Goal: Information Seeking & Learning: Find contact information

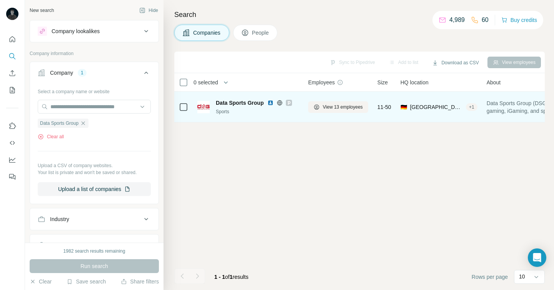
click at [270, 102] on img at bounding box center [270, 103] width 6 height 6
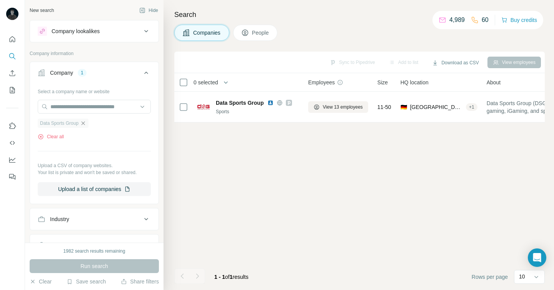
click at [84, 124] on icon "button" at bounding box center [83, 122] width 3 height 3
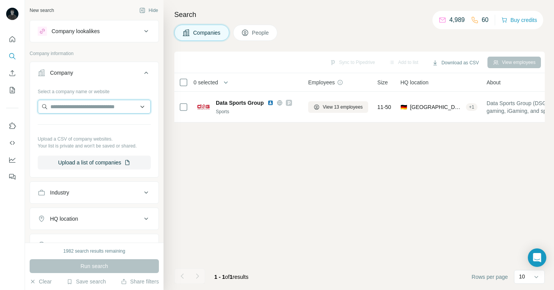
click at [72, 110] on input "text" at bounding box center [94, 107] width 113 height 14
paste input "**********"
type input "**********"
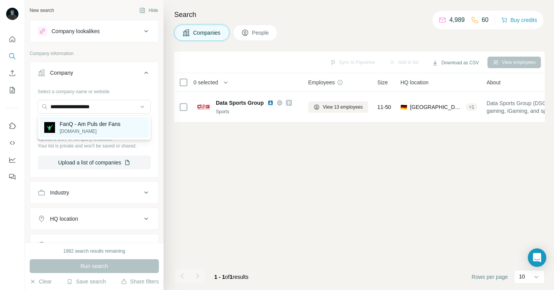
click at [75, 128] on p "[DOMAIN_NAME]" at bounding box center [90, 131] width 61 height 7
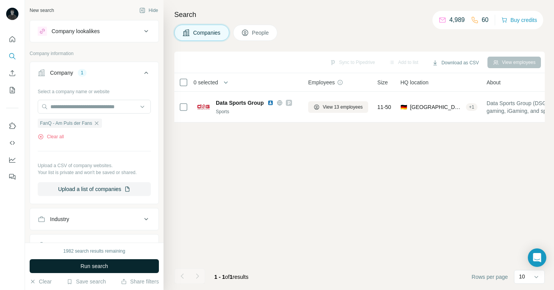
click at [130, 261] on button "Run search" at bounding box center [94, 266] width 129 height 14
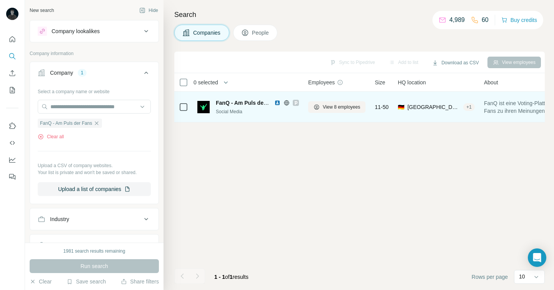
click at [277, 104] on img at bounding box center [277, 103] width 6 height 6
click at [288, 101] on icon at bounding box center [287, 103] width 6 height 6
click at [295, 105] on icon at bounding box center [296, 103] width 5 height 6
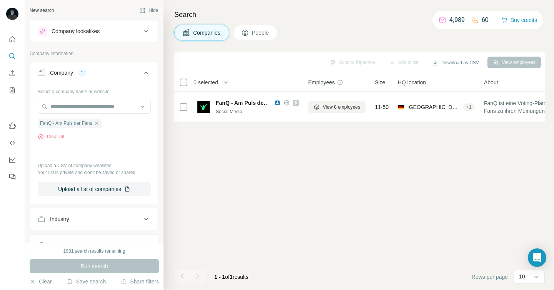
click at [261, 38] on button "People" at bounding box center [255, 33] width 45 height 16
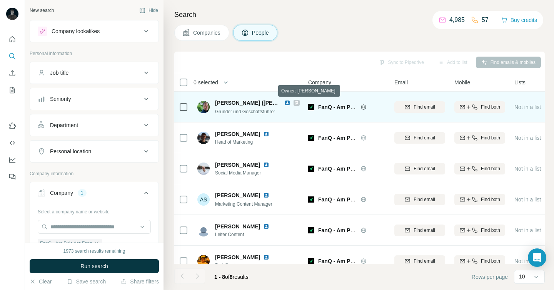
click at [298, 102] on icon at bounding box center [297, 103] width 3 height 4
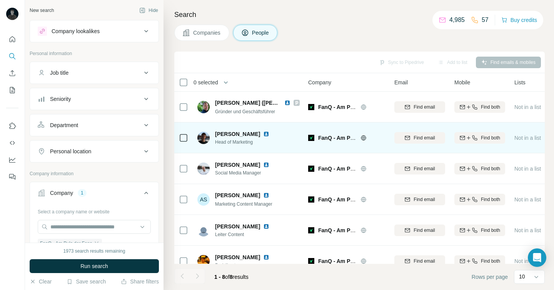
click at [263, 134] on img at bounding box center [266, 134] width 6 height 6
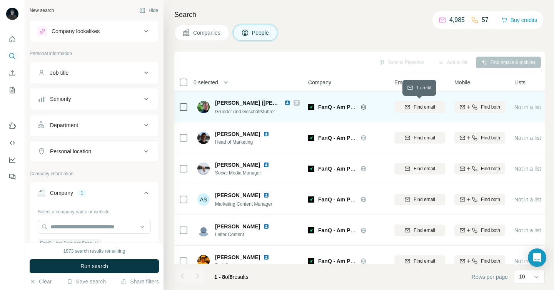
click at [417, 111] on button "Find email" at bounding box center [419, 107] width 51 height 12
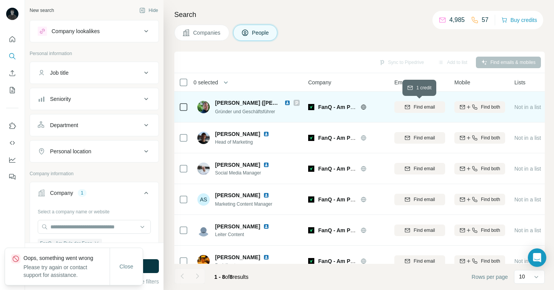
click at [417, 111] on button "Find email" at bounding box center [419, 107] width 51 height 12
click at [419, 84] on div "Email" at bounding box center [419, 82] width 51 height 9
click at [421, 109] on span "Find email" at bounding box center [424, 107] width 21 height 7
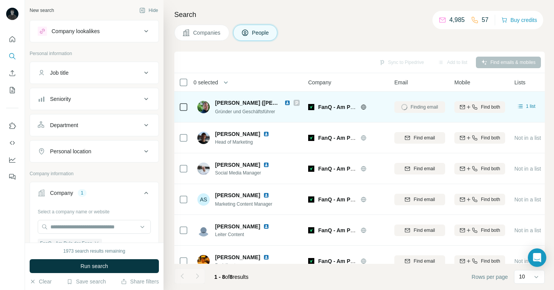
click at [421, 109] on div "Finding email" at bounding box center [419, 106] width 51 height 21
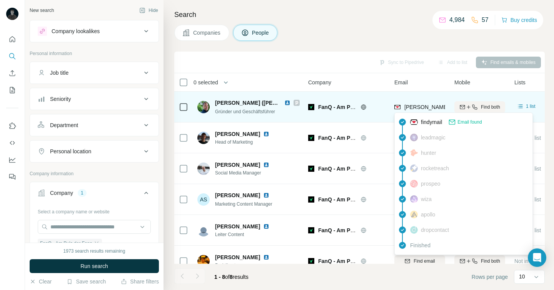
click at [415, 105] on span "[PERSON_NAME][EMAIL_ADDRESS][DOMAIN_NAME]" at bounding box center [472, 107] width 135 height 6
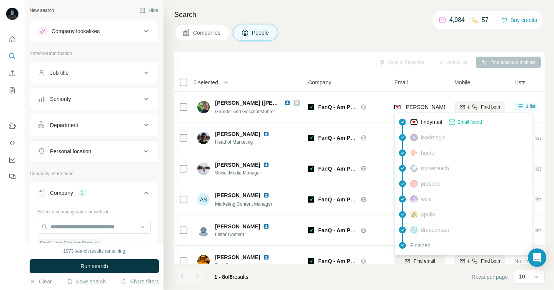
click at [456, 122] on icon at bounding box center [452, 122] width 8 height 8
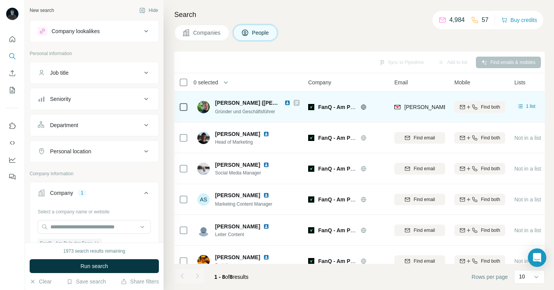
click at [409, 95] on td "[PERSON_NAME][EMAIL_ADDRESS][DOMAIN_NAME]" at bounding box center [420, 107] width 60 height 31
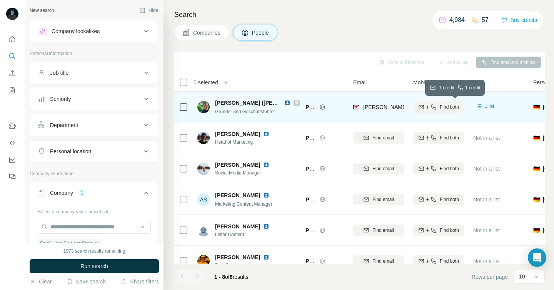
scroll to position [0, 42]
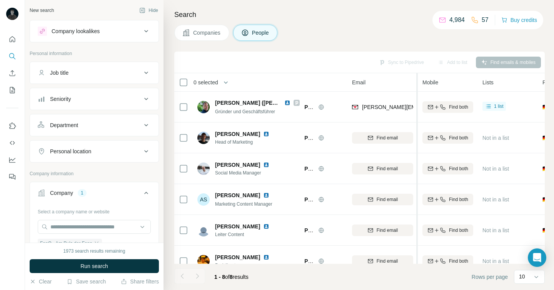
drag, startPoint x: 406, startPoint y: 82, endPoint x: 418, endPoint y: 84, distance: 12.5
click at [0, 0] on tr "0 selected People Company Email Mobile Lists Personal location Seniority Depart…" at bounding box center [0, 0] width 0 height 0
click at [418, 84] on th "Mobile" at bounding box center [448, 82] width 60 height 18
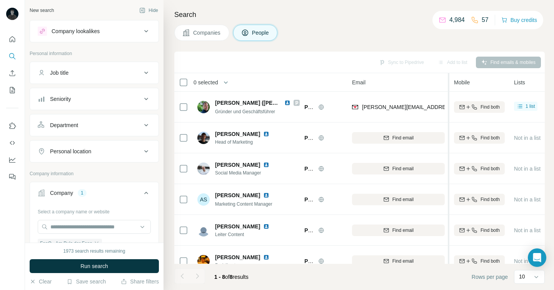
drag, startPoint x: 415, startPoint y: 80, endPoint x: 450, endPoint y: 82, distance: 34.7
click at [0, 0] on tr "0 selected People Company Email Mobile Lists Personal location Seniority Depart…" at bounding box center [0, 0] width 0 height 0
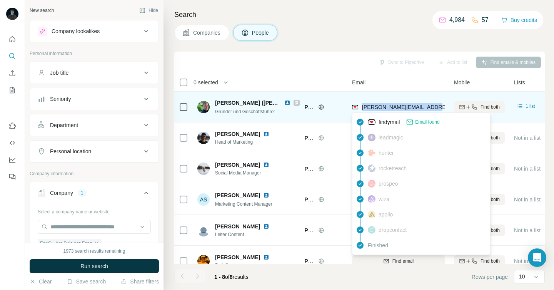
copy span "[PERSON_NAME][EMAIL_ADDRESS][DOMAIN_NAME]"
drag, startPoint x: 436, startPoint y: 106, endPoint x: 362, endPoint y: 109, distance: 74.3
click at [362, 109] on div "[PERSON_NAME][EMAIL_ADDRESS][DOMAIN_NAME]" at bounding box center [398, 106] width 93 height 21
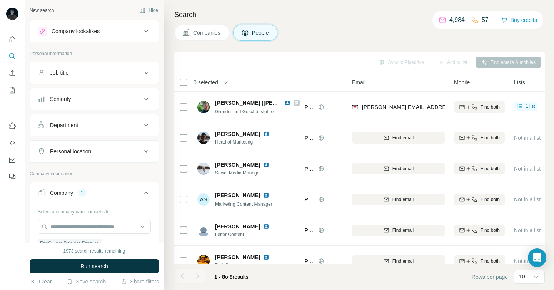
click at [319, 78] on div "Company" at bounding box center [304, 82] width 77 height 9
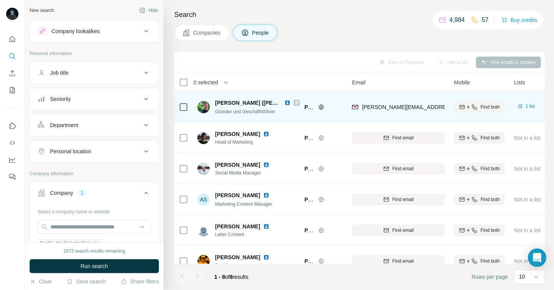
click at [295, 103] on icon at bounding box center [296, 103] width 5 height 6
